Goal: Navigation & Orientation: Find specific page/section

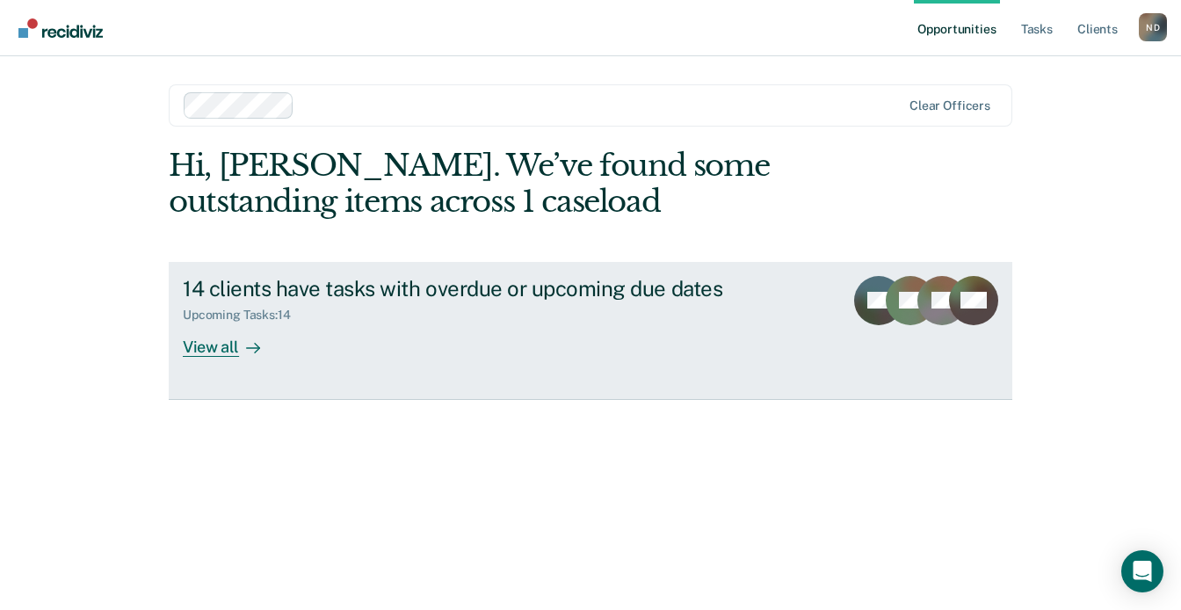
click at [201, 351] on div "View all" at bounding box center [232, 339] width 98 height 34
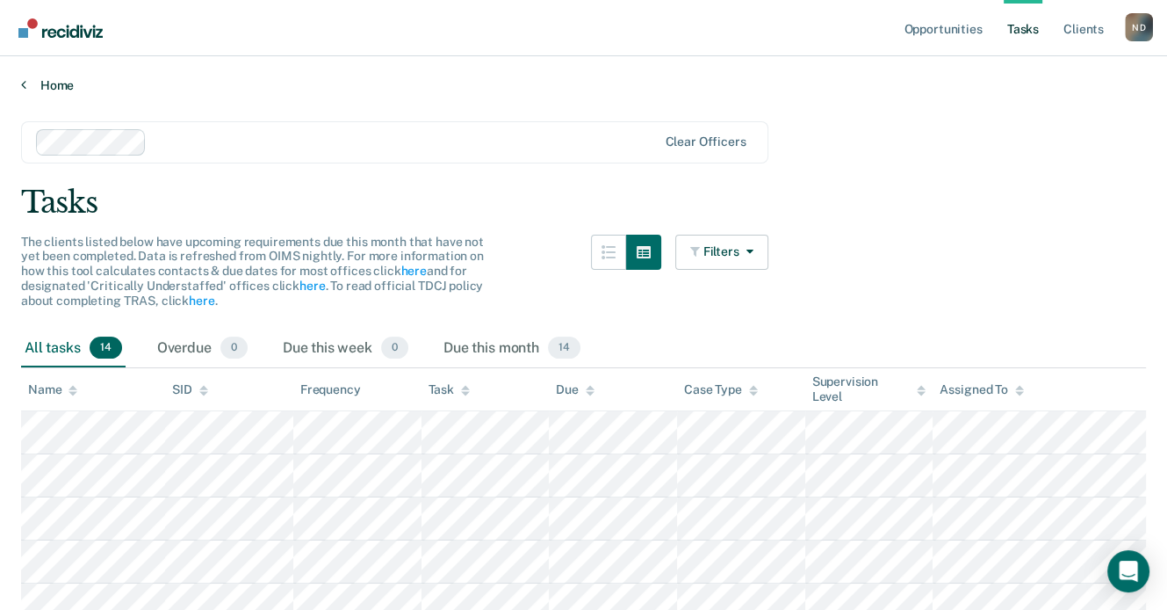
click at [42, 82] on link "Home" at bounding box center [583, 85] width 1125 height 16
